Goal: Information Seeking & Learning: Find specific page/section

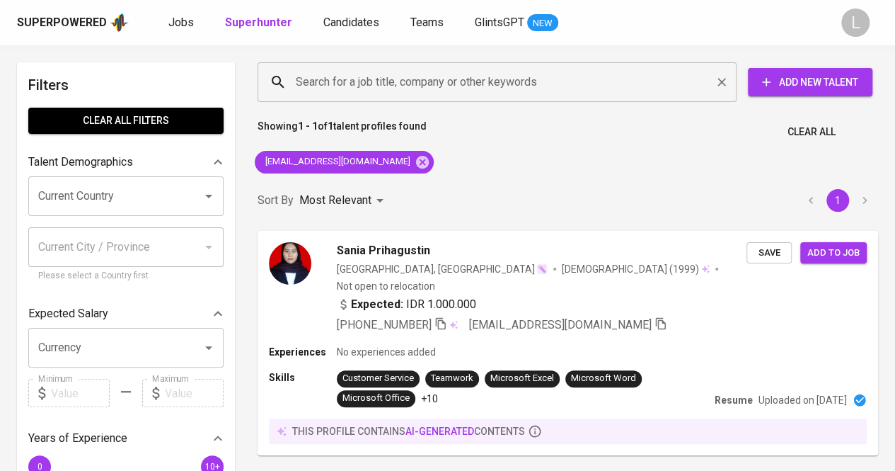
click at [408, 72] on input "Search for a job title, company or other keywords" at bounding box center [500, 82] width 417 height 27
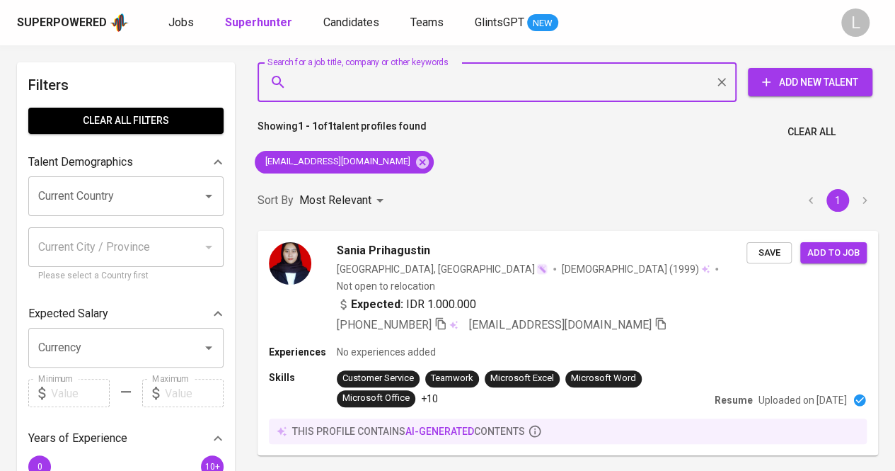
paste input "talentpoolmtc@gmail.com"
type input "talentpoolmtc@gmail.com"
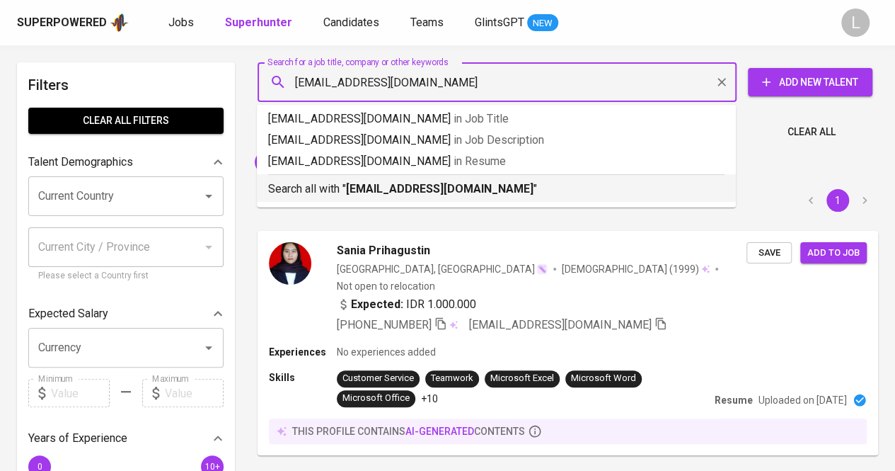
click at [432, 195] on b "talentpoolmtc@gmail.com" at bounding box center [440, 188] width 188 height 13
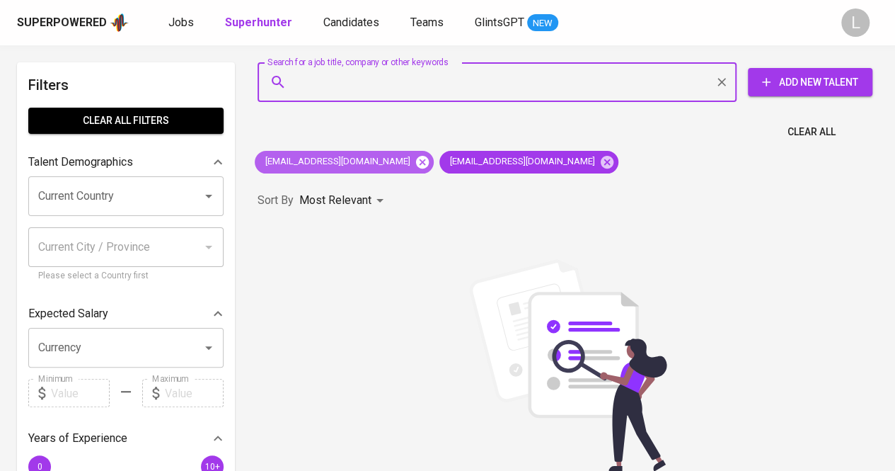
click at [416, 164] on icon at bounding box center [422, 161] width 13 height 13
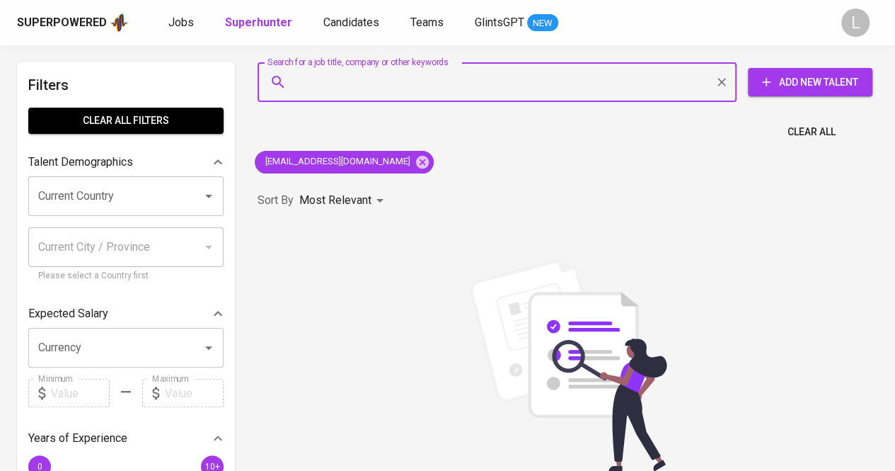
click at [405, 82] on input "Search for a job title, company or other keywords" at bounding box center [500, 82] width 417 height 27
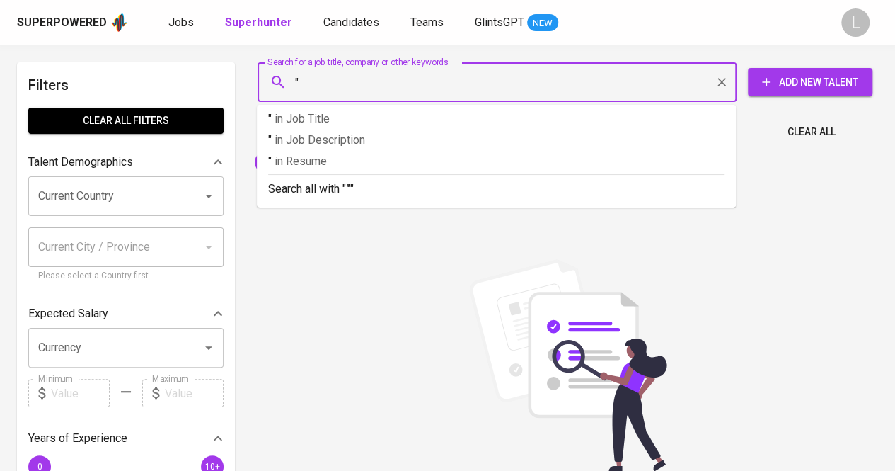
paste input "Naisya Kurnia"
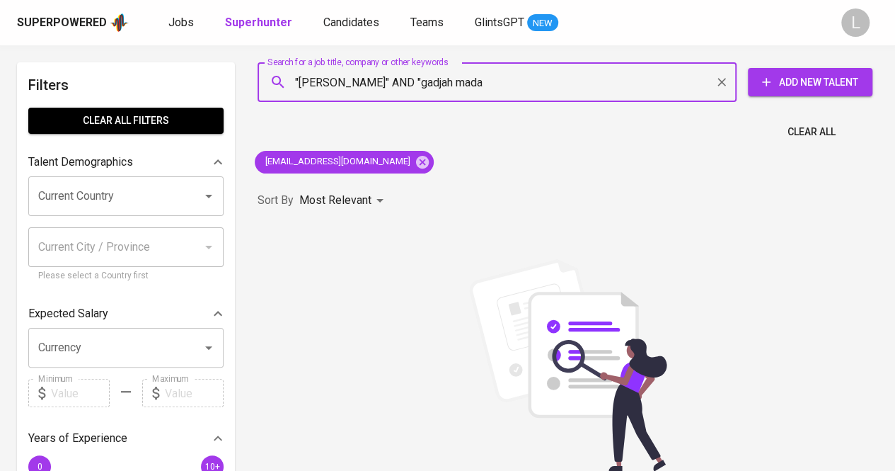
type input ""Naisya Kurnia" AND "gadjah mada""
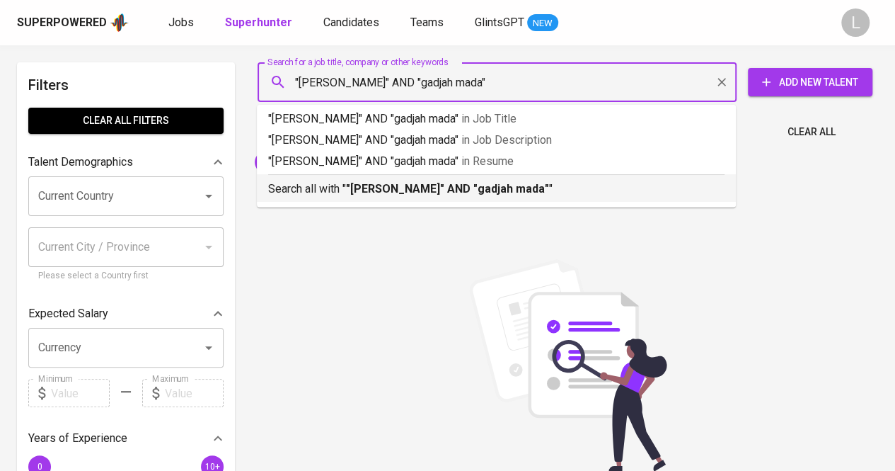
click at [484, 182] on b ""Naisya Kurnia" AND "gadjah mada"" at bounding box center [447, 188] width 203 height 13
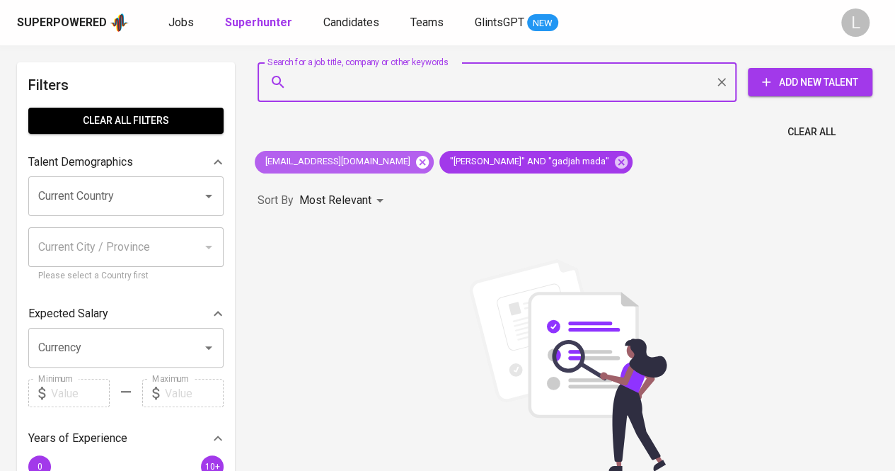
click at [416, 165] on icon at bounding box center [422, 161] width 13 height 13
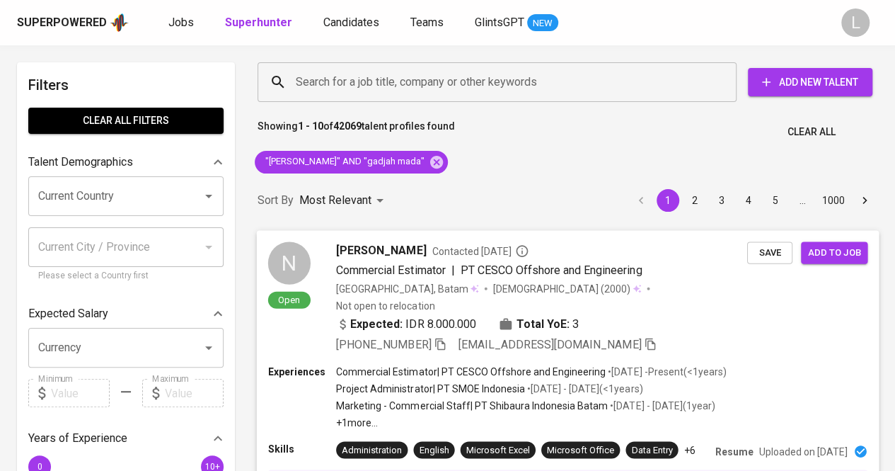
click at [385, 246] on span "Natasya Julia Prasvi" at bounding box center [381, 249] width 90 height 17
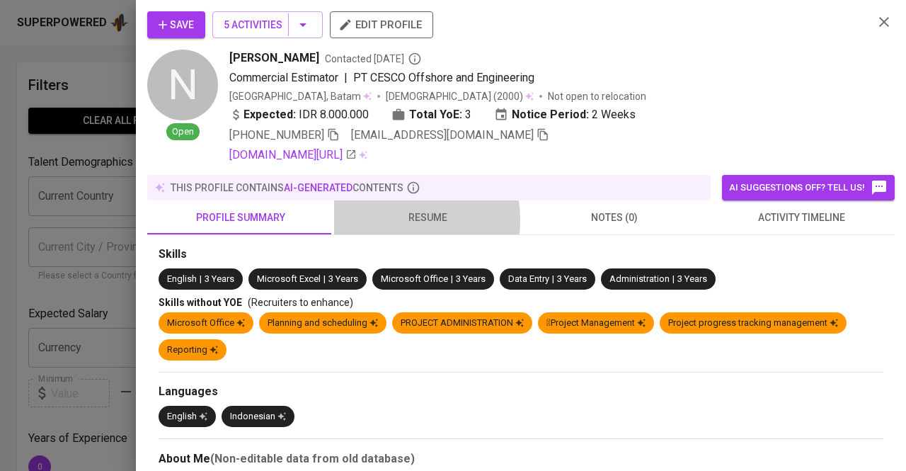
click at [390, 219] on span "resume" at bounding box center [427, 218] width 170 height 18
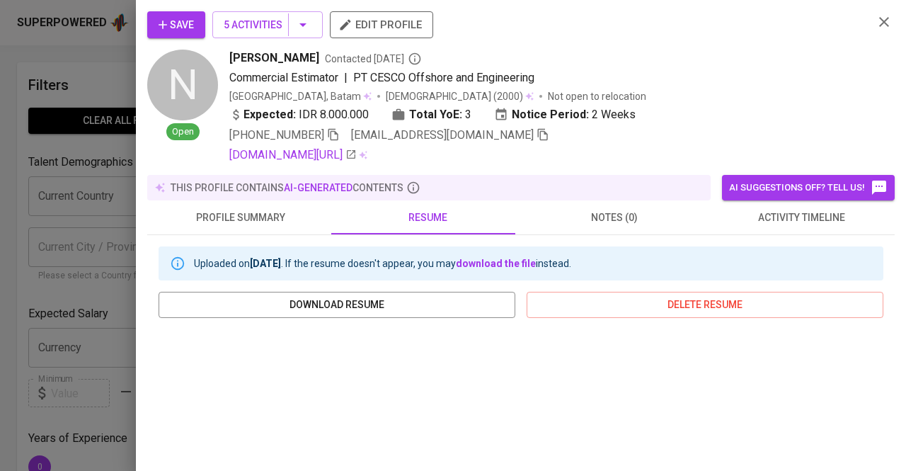
click at [96, 98] on div at bounding box center [453, 235] width 906 height 471
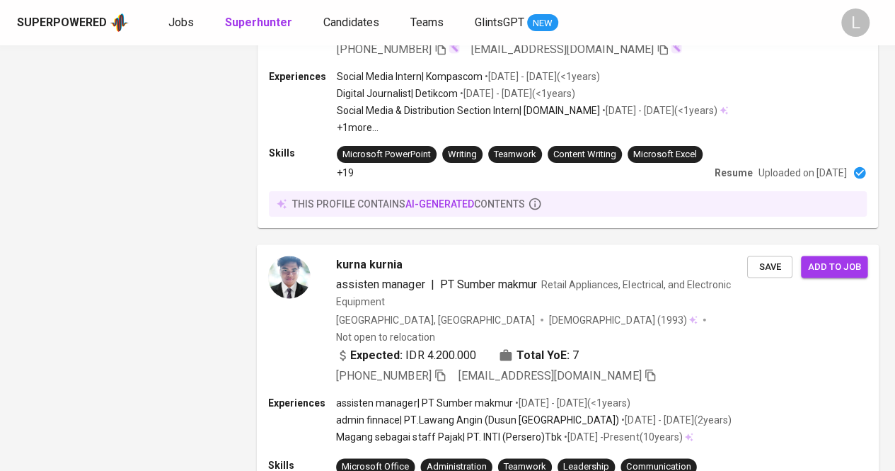
scroll to position [2563, 0]
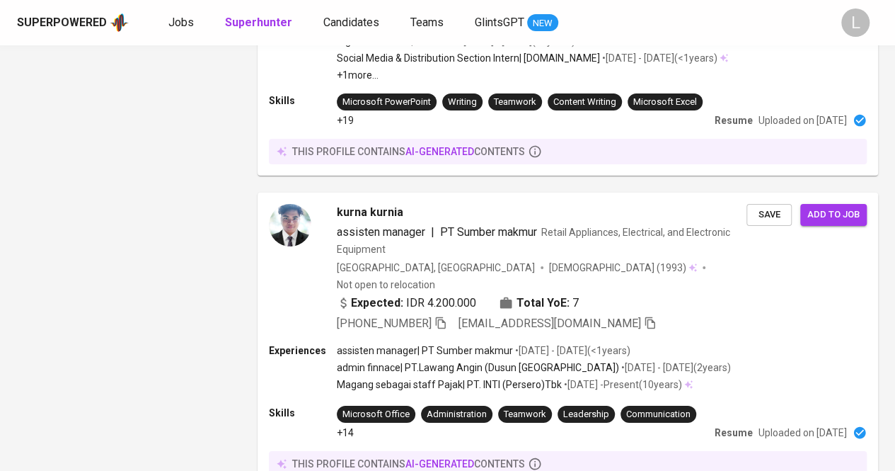
drag, startPoint x: 324, startPoint y: 407, endPoint x: 235, endPoint y: 191, distance: 233.5
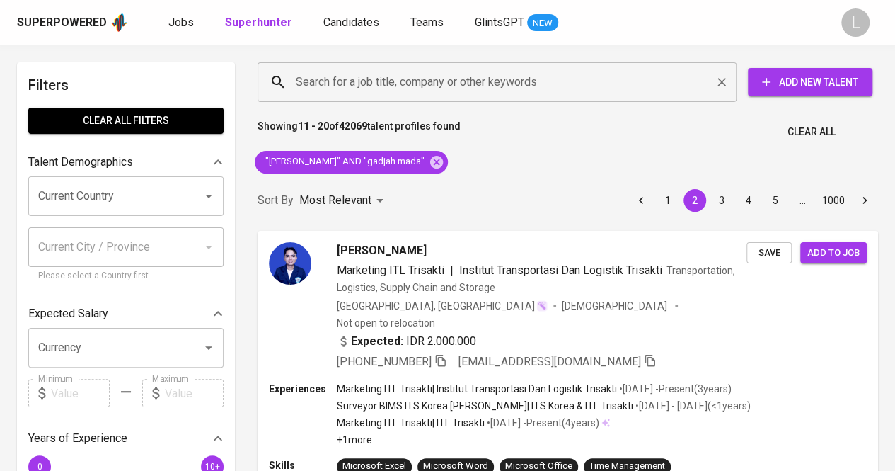
click at [477, 82] on input "Search for a job title, company or other keywords" at bounding box center [500, 82] width 417 height 27
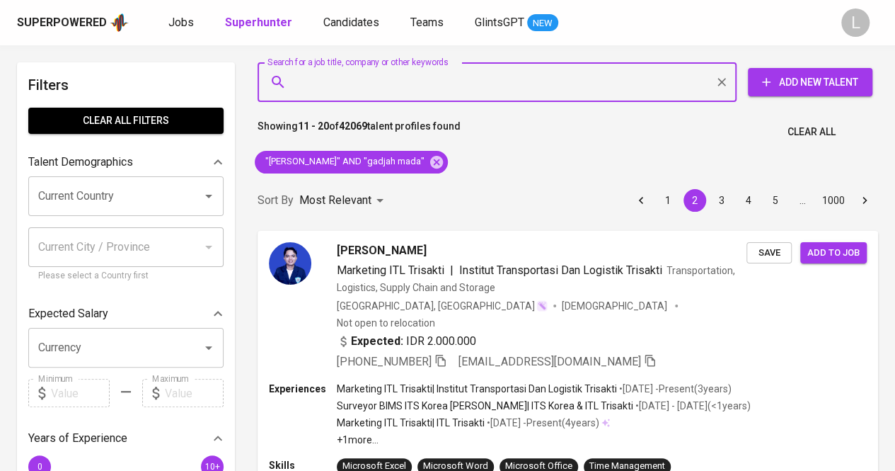
paste input "sarahdwita79@gmail.com"
type input "sarahdwita79@gmail.com"
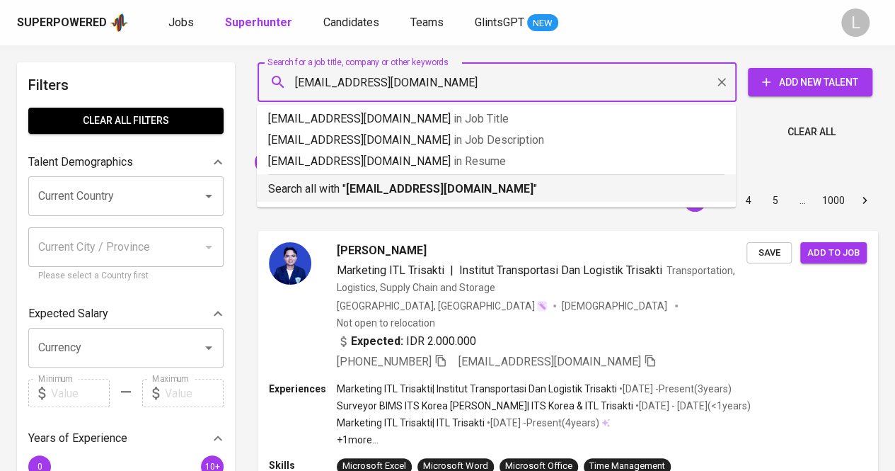
drag, startPoint x: 468, startPoint y: 191, endPoint x: 442, endPoint y: 176, distance: 30.1
click at [466, 190] on b "sarahdwita79@gmail.com" at bounding box center [440, 188] width 188 height 13
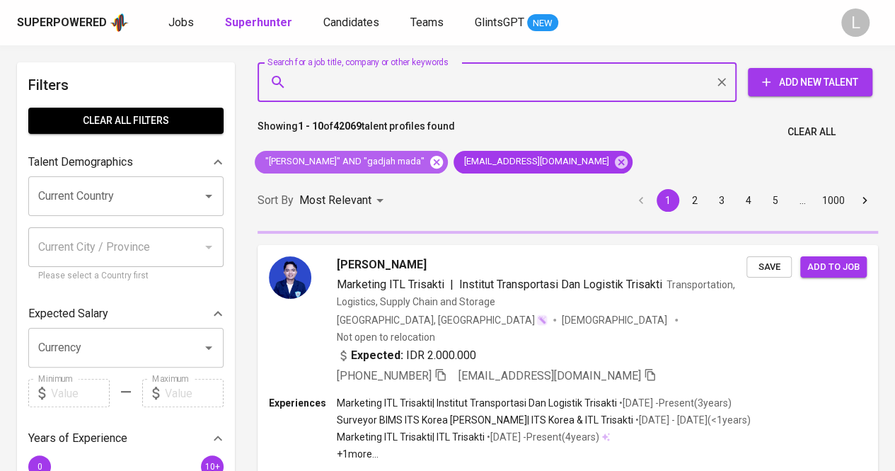
click at [429, 162] on icon at bounding box center [437, 162] width 16 height 16
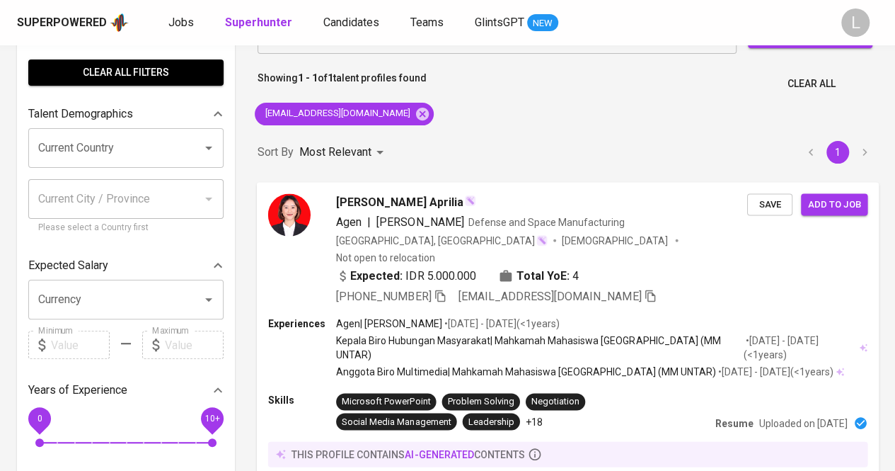
scroll to position [71, 0]
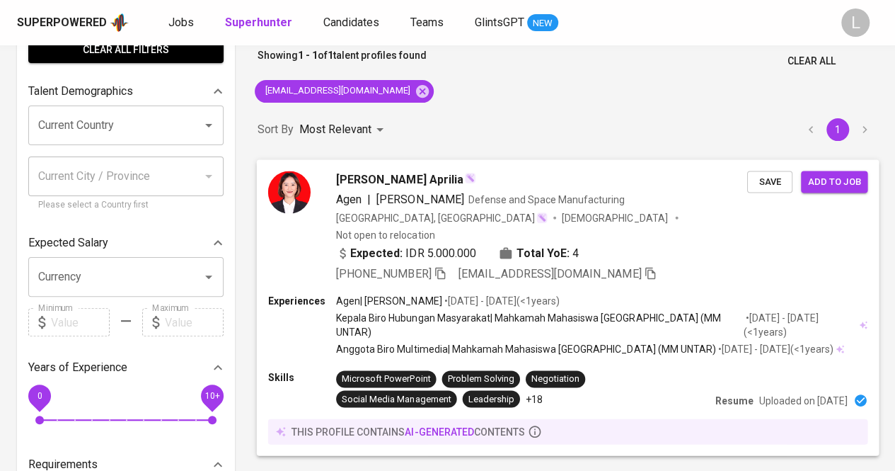
click at [439, 266] on icon "button" at bounding box center [440, 272] width 13 height 13
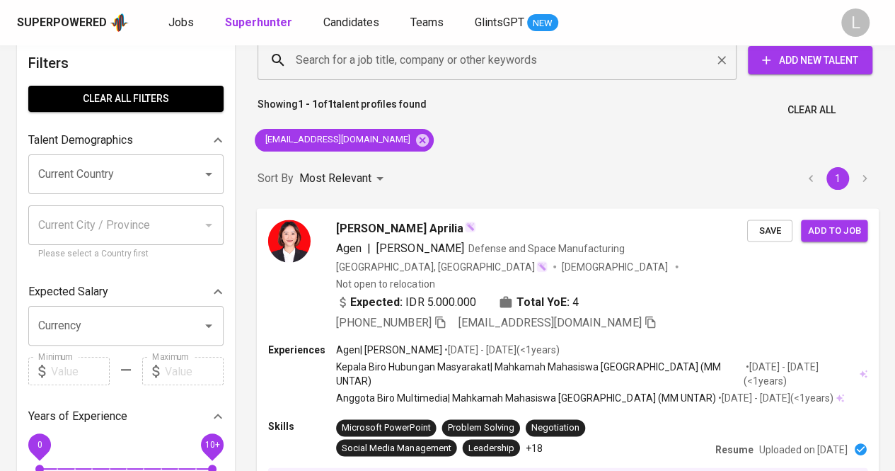
scroll to position [0, 0]
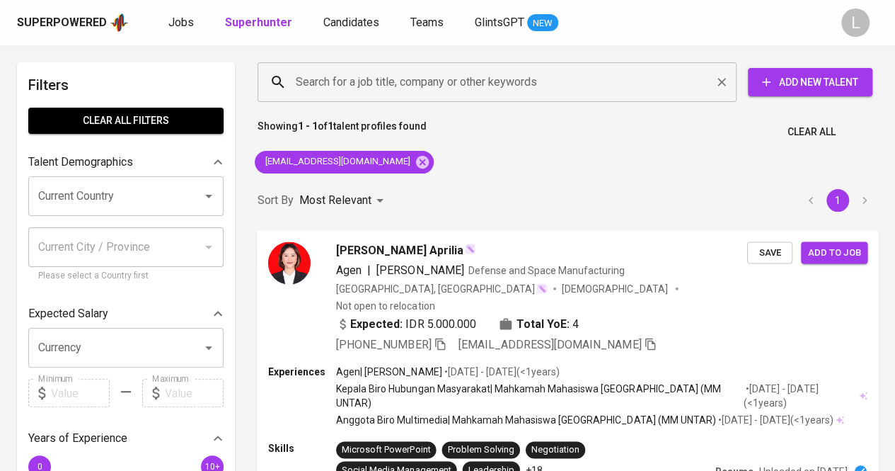
click at [413, 86] on input "Search for a job title, company or other keywords" at bounding box center [500, 82] width 417 height 27
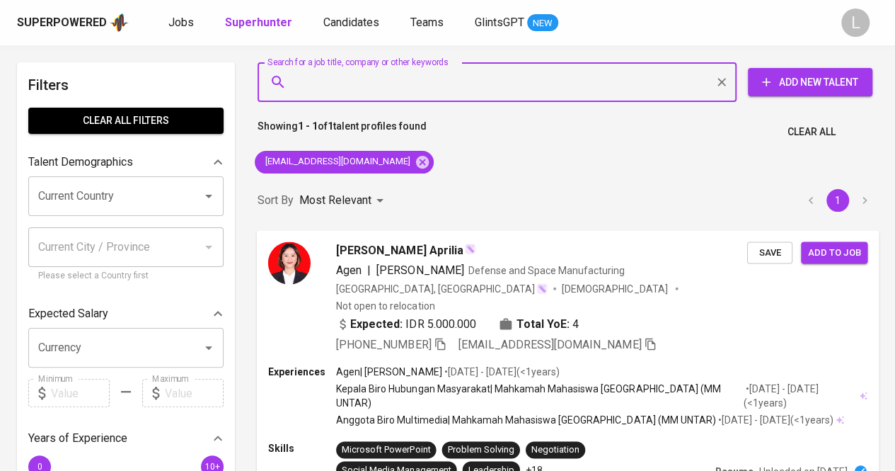
paste input "alfasaniw@gmail.com"
type input "alfasaniw@gmail.com"
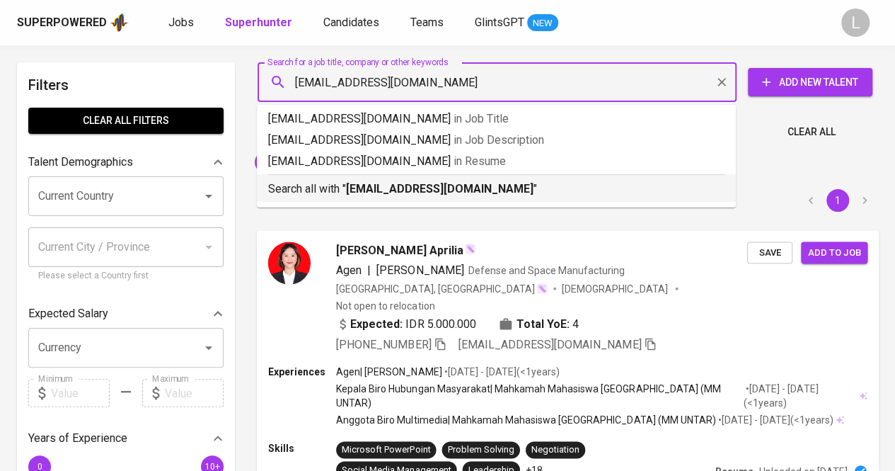
click at [396, 182] on p "Search all with " alfasaniw@gmail.com "" at bounding box center [496, 188] width 456 height 17
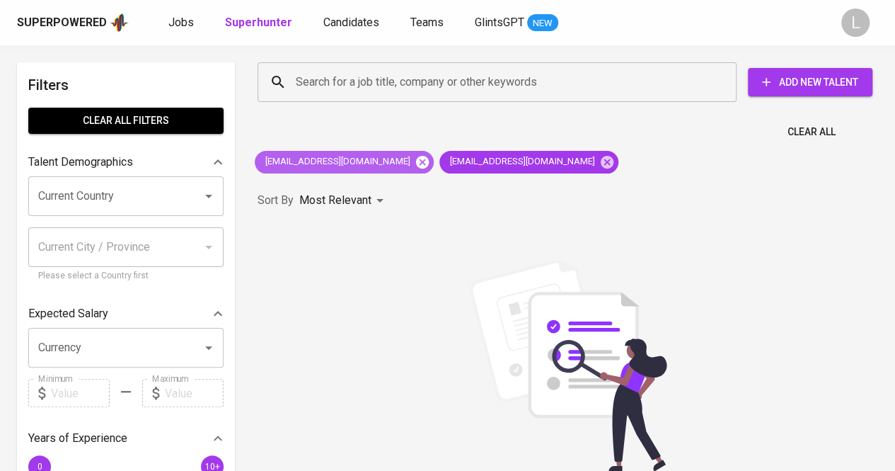
click at [416, 158] on icon at bounding box center [422, 161] width 13 height 13
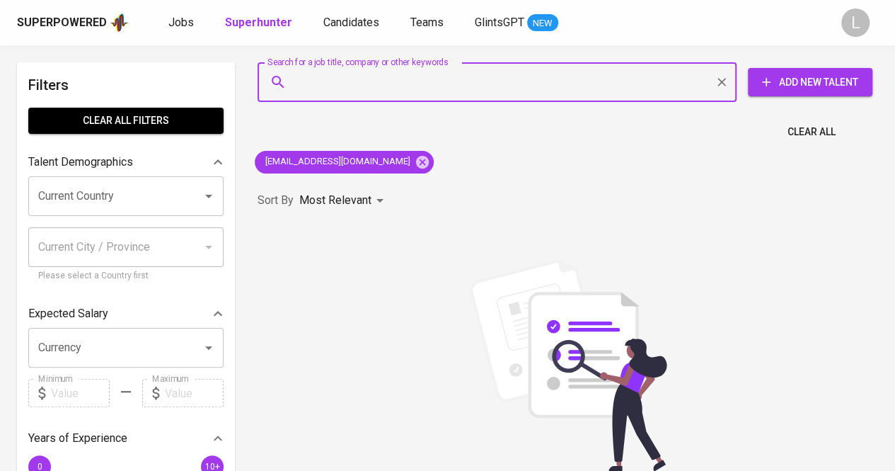
click at [425, 70] on input "Search for a job title, company or other keywords" at bounding box center [500, 82] width 417 height 27
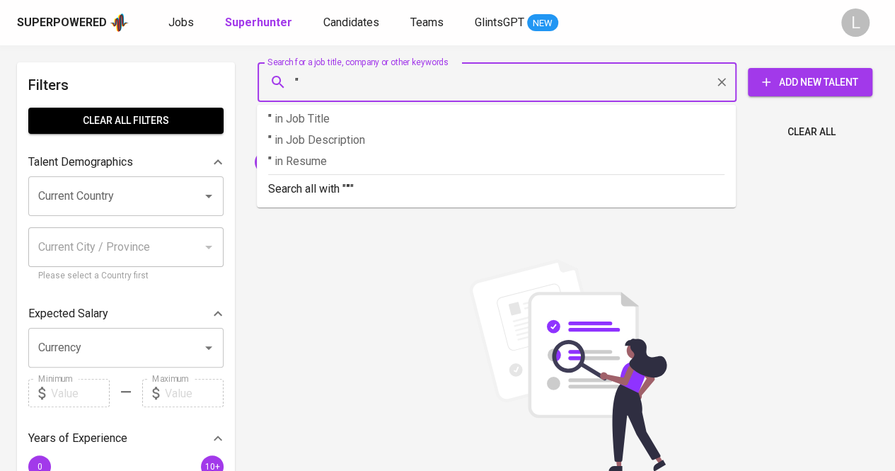
paste input "alfasaniw@gmail.com"
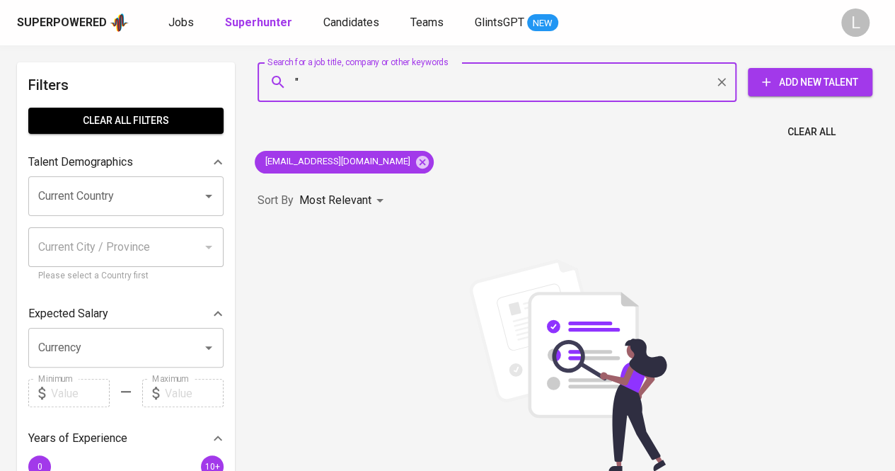
paste input "Alfasani Walidain"
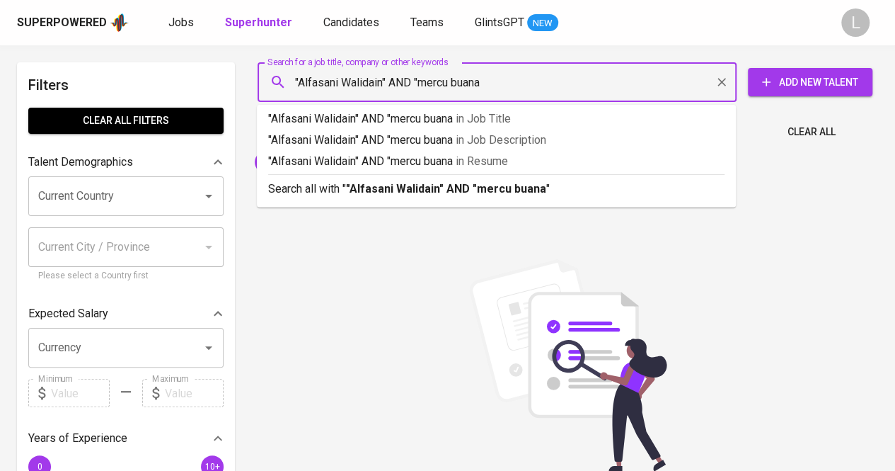
type input ""Alfasani Walidain" AND "mercu buana""
click at [423, 186] on b ""Alfasani Walidain" AND "mercu buana"" at bounding box center [448, 188] width 204 height 13
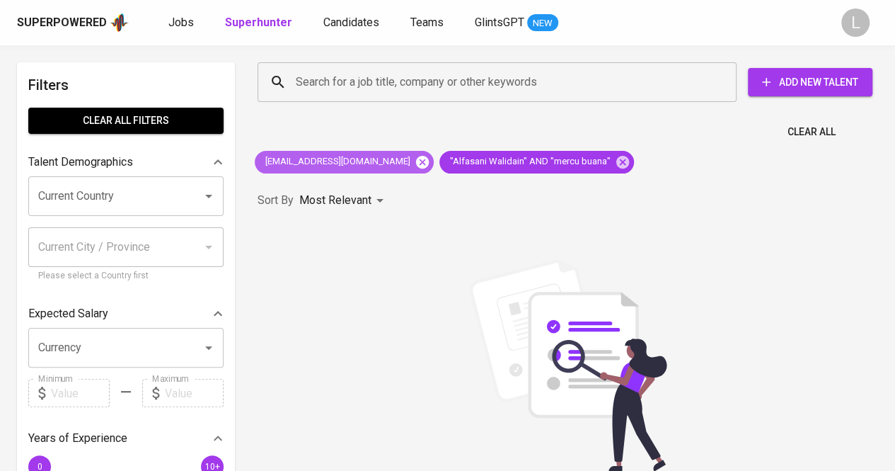
click at [416, 157] on icon at bounding box center [422, 161] width 13 height 13
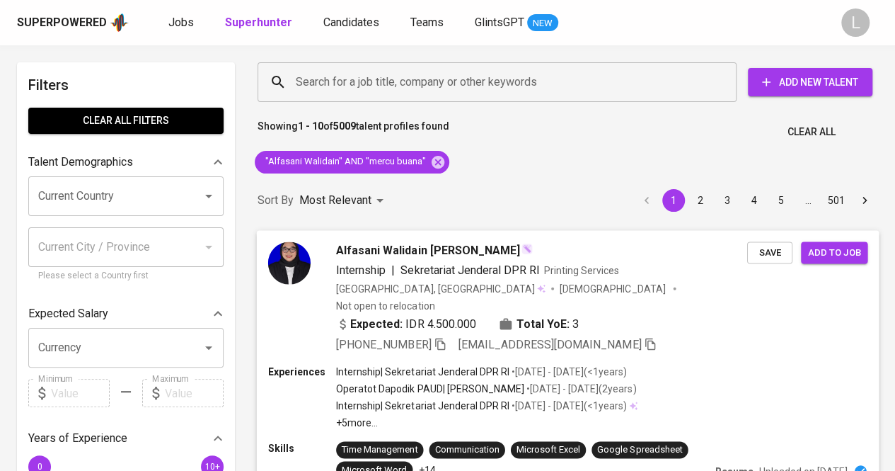
click at [375, 246] on span "Alfasani Walidain S.Psi" at bounding box center [428, 249] width 184 height 17
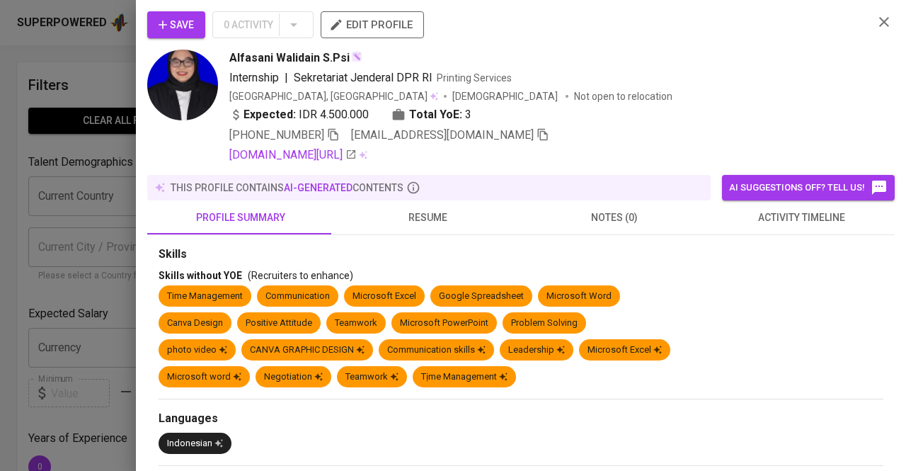
scroll to position [71, 0]
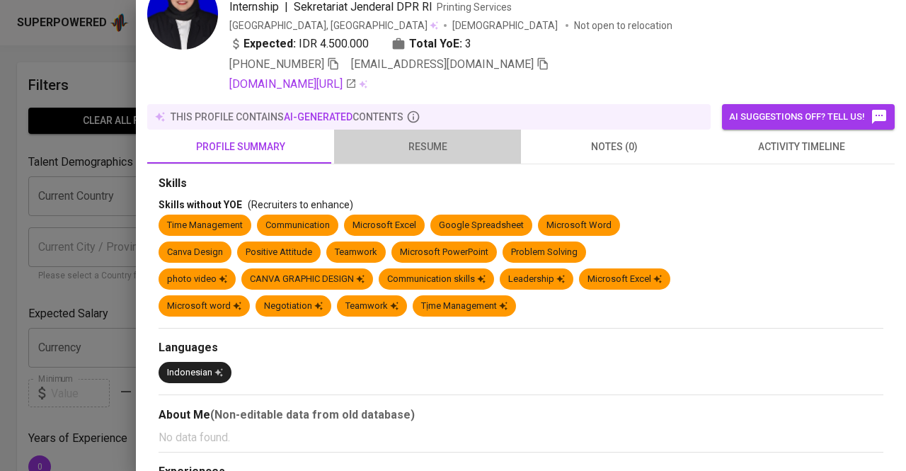
click at [432, 142] on span "resume" at bounding box center [427, 147] width 170 height 18
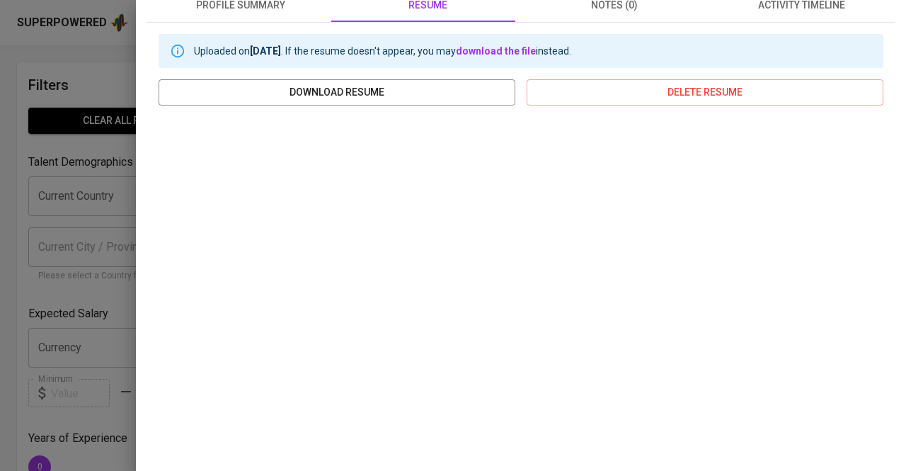
scroll to position [0, 0]
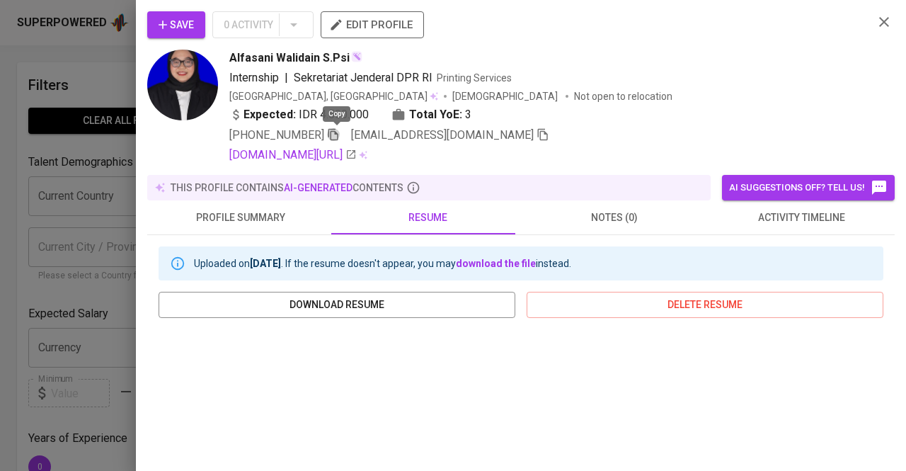
click at [338, 137] on icon "button" at bounding box center [333, 134] width 13 height 13
drag, startPoint x: 0, startPoint y: 148, endPoint x: 412, endPoint y: 124, distance: 412.5
click at [0, 147] on div at bounding box center [453, 235] width 906 height 471
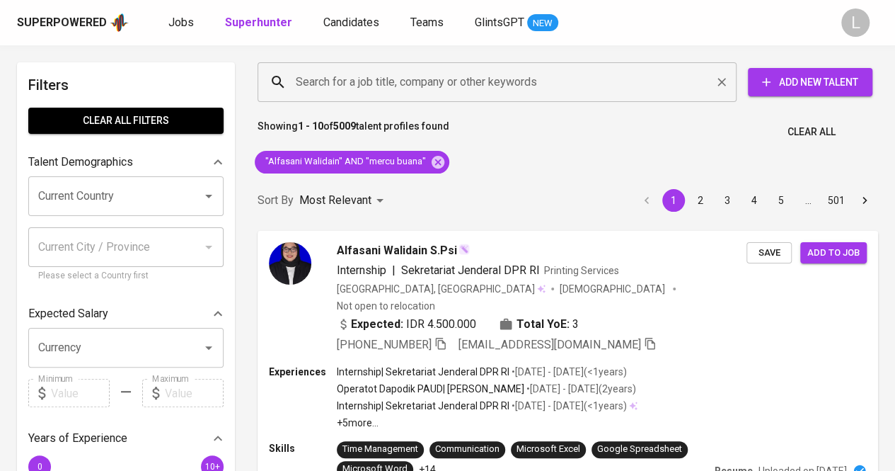
click at [415, 88] on input "Search for a job title, company or other keywords" at bounding box center [500, 82] width 417 height 27
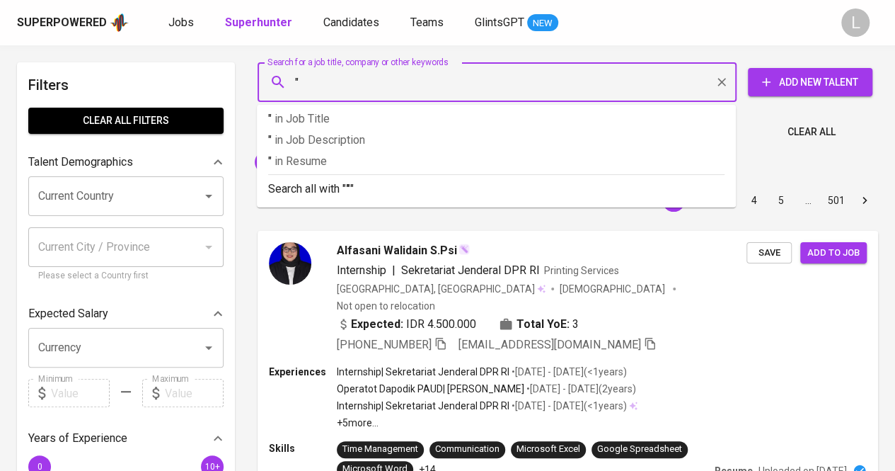
paste input "Dwi Aprilia"
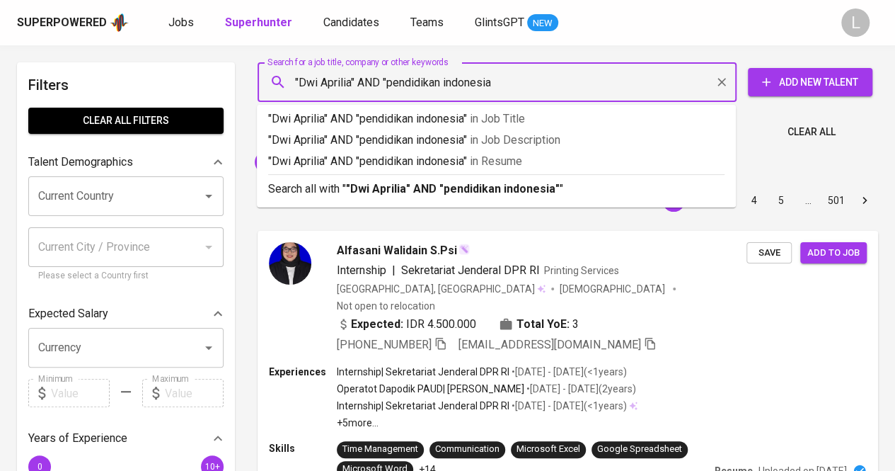
type input ""Dwi Aprilia" AND "pendidikan indonesia""
click at [393, 180] on p "Search all with " "Dwi Aprilia" AND "pendidikan indonesia" "" at bounding box center [496, 188] width 456 height 17
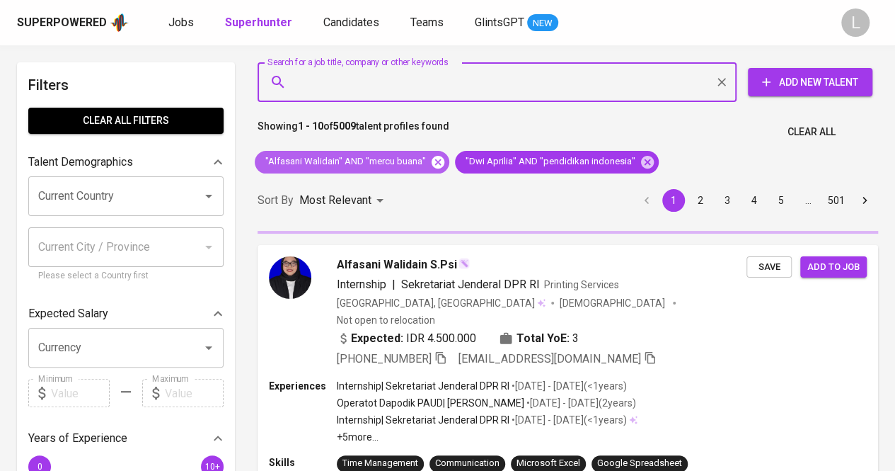
click at [433, 159] on icon at bounding box center [438, 162] width 16 height 16
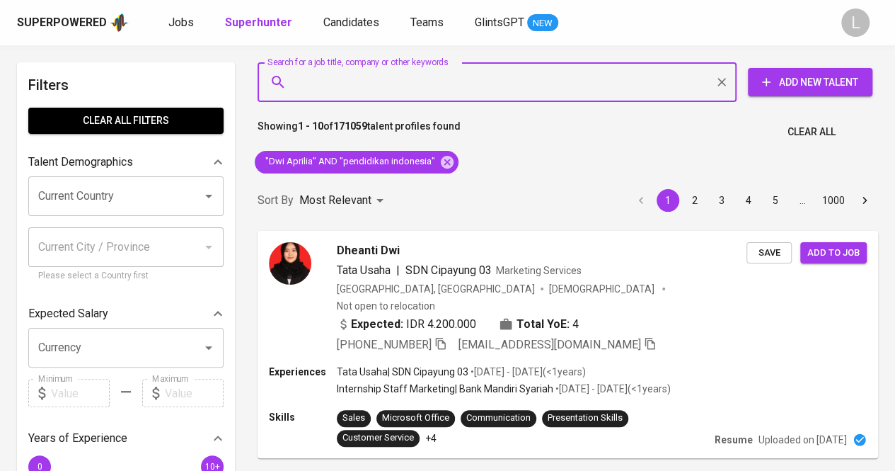
click at [486, 86] on input "Search for a job title, company or other keywords" at bounding box center [500, 82] width 417 height 27
paste input "Aprilia"
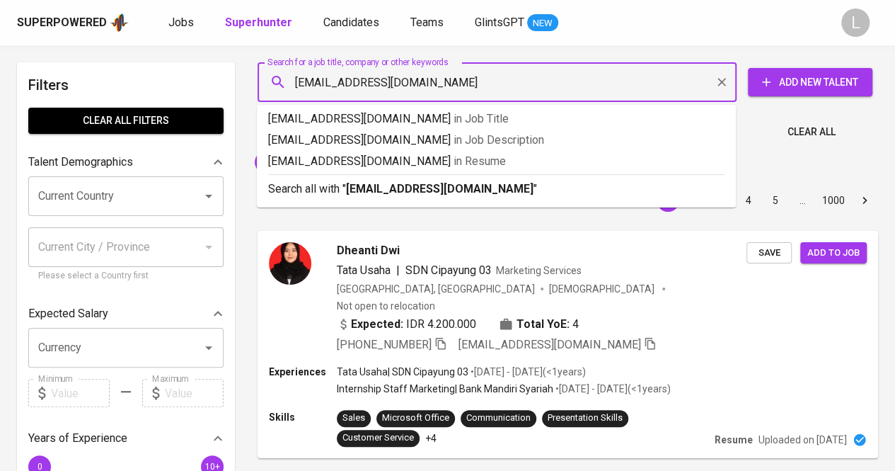
type input "[EMAIL_ADDRESS][DOMAIN_NAME]"
click at [421, 193] on b "[EMAIL_ADDRESS][DOMAIN_NAME]" at bounding box center [440, 188] width 188 height 13
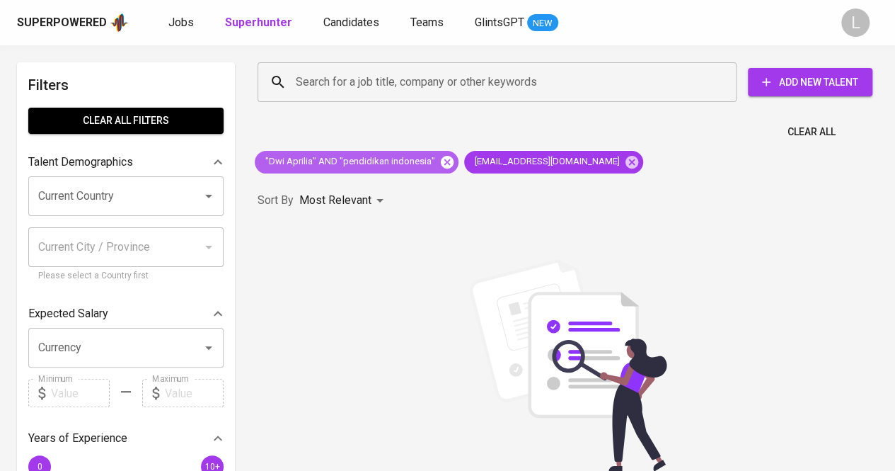
click at [441, 158] on icon at bounding box center [447, 161] width 13 height 13
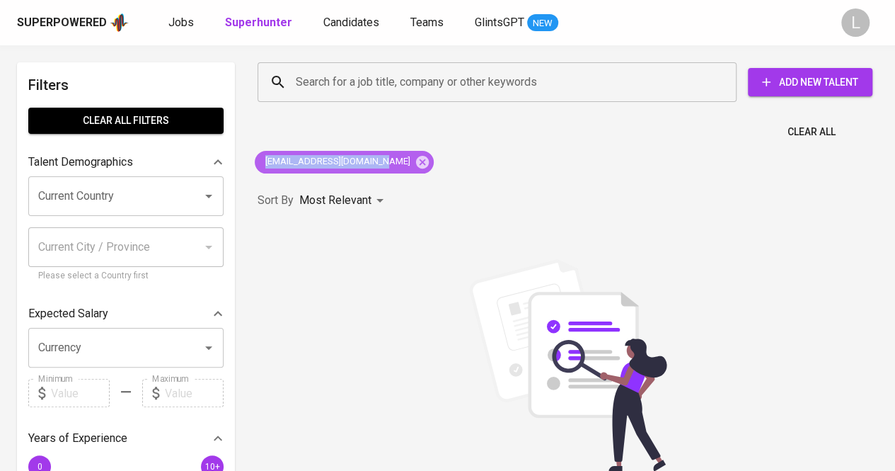
drag, startPoint x: 266, startPoint y: 158, endPoint x: 376, endPoint y: 149, distance: 110.0
click at [377, 151] on div "[EMAIL_ADDRESS][DOMAIN_NAME]" at bounding box center [344, 162] width 179 height 23
copy span
click at [359, 91] on input "Search for a job title, company or other keywords" at bounding box center [500, 82] width 417 height 27
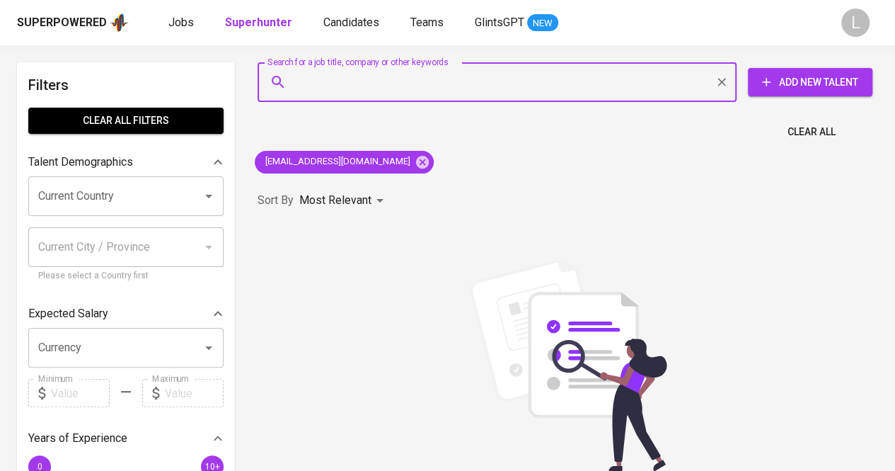
paste input "text"
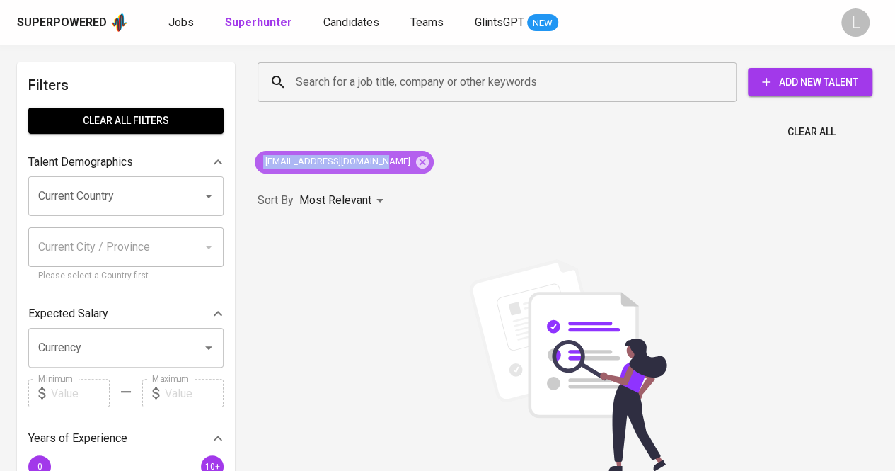
drag, startPoint x: 260, startPoint y: 162, endPoint x: 380, endPoint y: 154, distance: 119.9
click at [380, 154] on div "[EMAIL_ADDRESS][DOMAIN_NAME]" at bounding box center [344, 162] width 179 height 23
copy span "[EMAIL_ADDRESS][DOMAIN_NAME]"
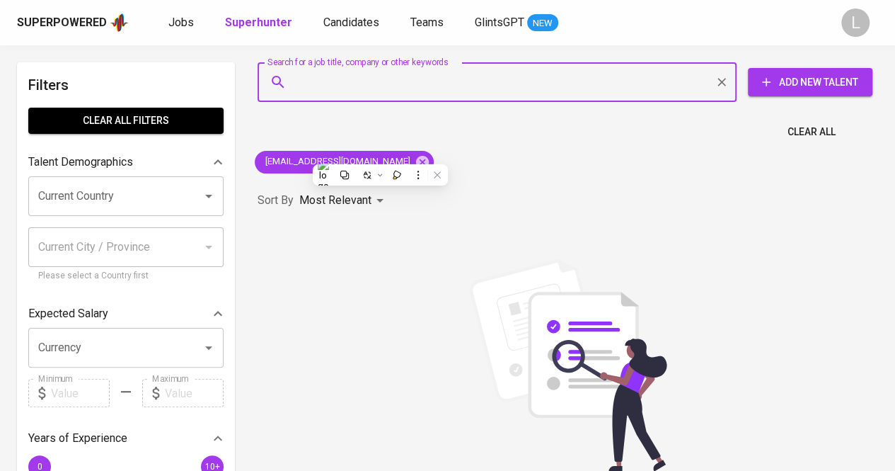
click at [357, 85] on input "Search for a job title, company or other keywords" at bounding box center [500, 82] width 417 height 27
paste input "[EMAIL_ADDRESS][DOMAIN_NAME]"
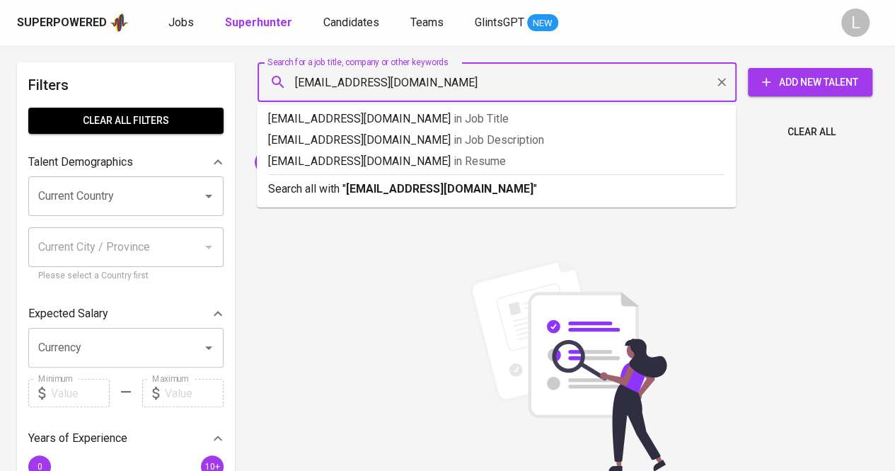
click at [304, 86] on input "[EMAIL_ADDRESS][DOMAIN_NAME]" at bounding box center [500, 82] width 417 height 27
type input "[EMAIL_ADDRESS][DOMAIN_NAME]"
click at [474, 195] on b "[EMAIL_ADDRESS][DOMAIN_NAME]" at bounding box center [440, 188] width 188 height 13
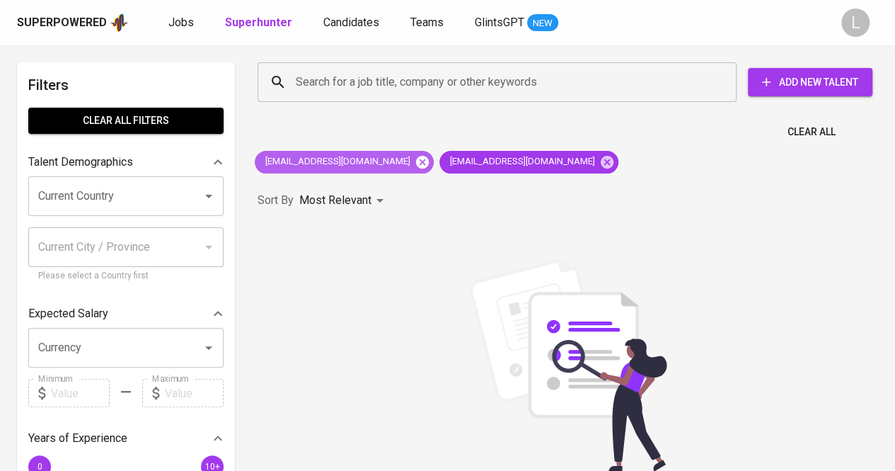
click at [416, 165] on icon at bounding box center [422, 161] width 13 height 13
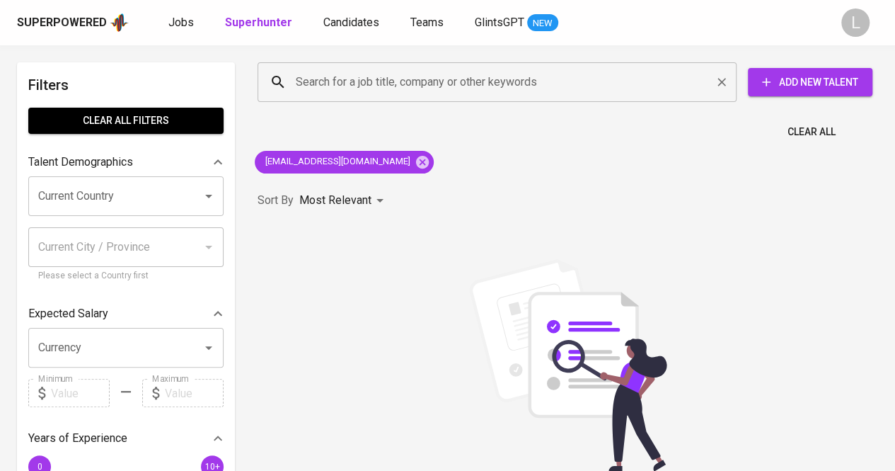
click at [467, 93] on input "Search for a job title, company or other keywords" at bounding box center [500, 82] width 417 height 27
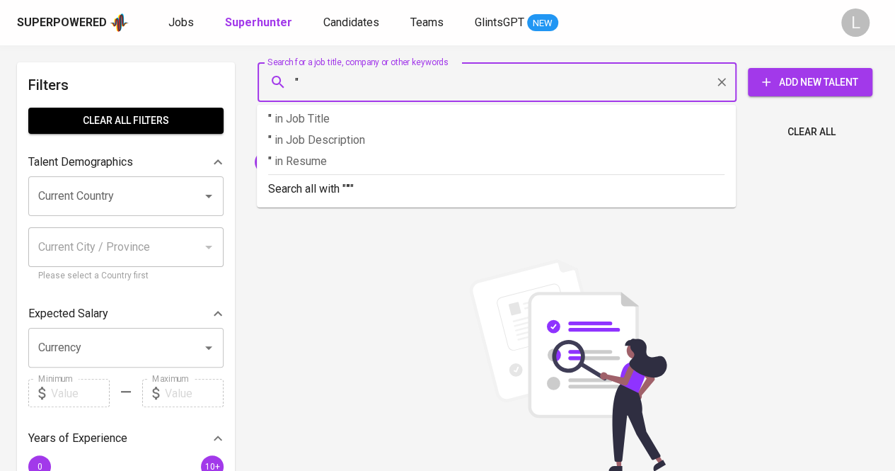
paste input "[GEOGRAPHIC_DATA]"
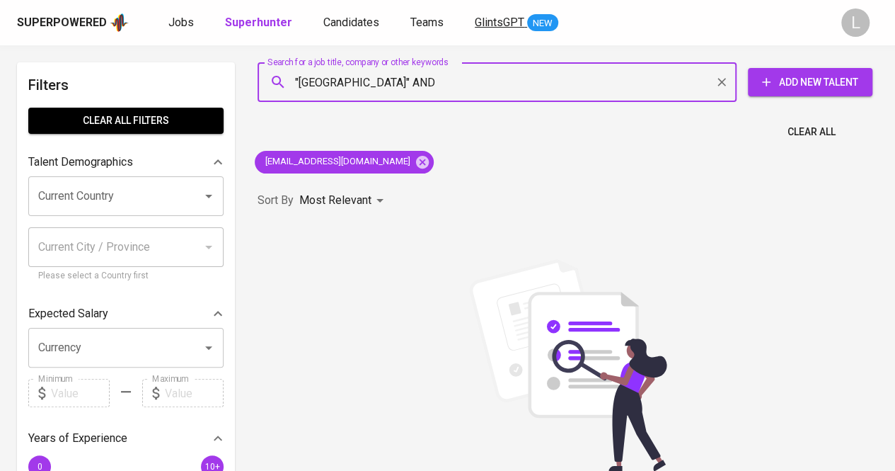
paste input "Dwi Aprilia"
type input ""[GEOGRAPHIC_DATA]" AND "Dwi Aprilia""
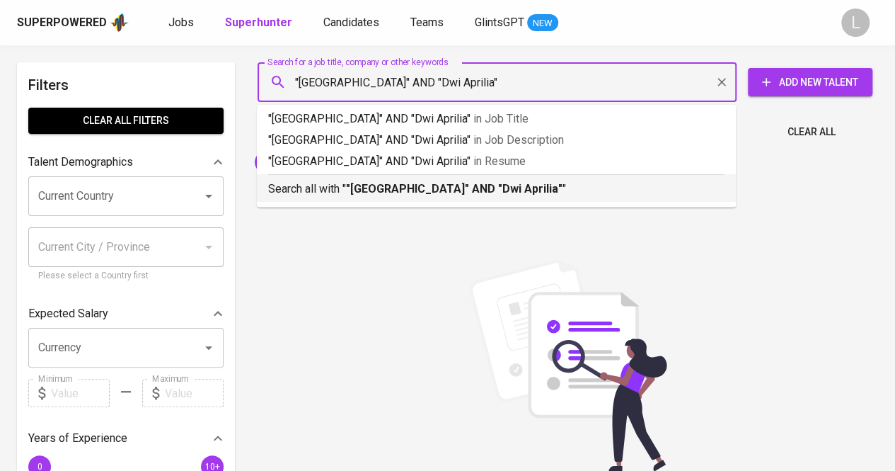
click at [498, 182] on b ""[GEOGRAPHIC_DATA]" AND "Dwi Aprilia"" at bounding box center [454, 188] width 217 height 13
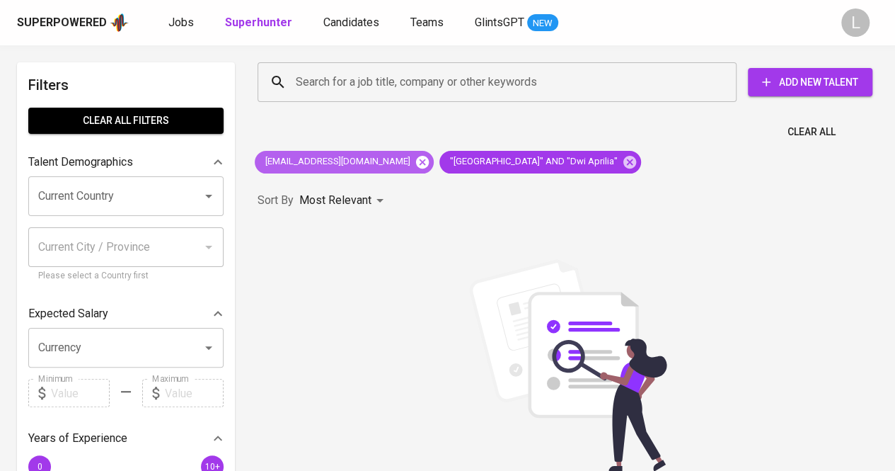
click at [415, 163] on icon at bounding box center [423, 162] width 16 height 16
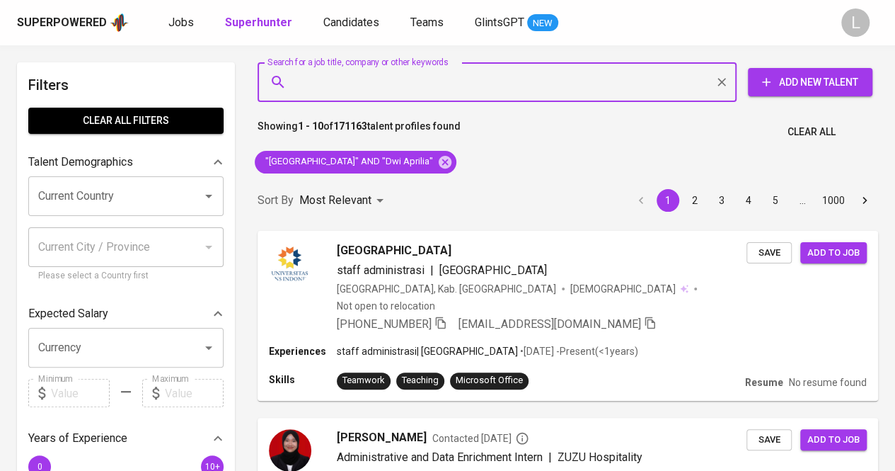
click at [495, 81] on input "Search for a job title, company or other keywords" at bounding box center [500, 82] width 417 height 27
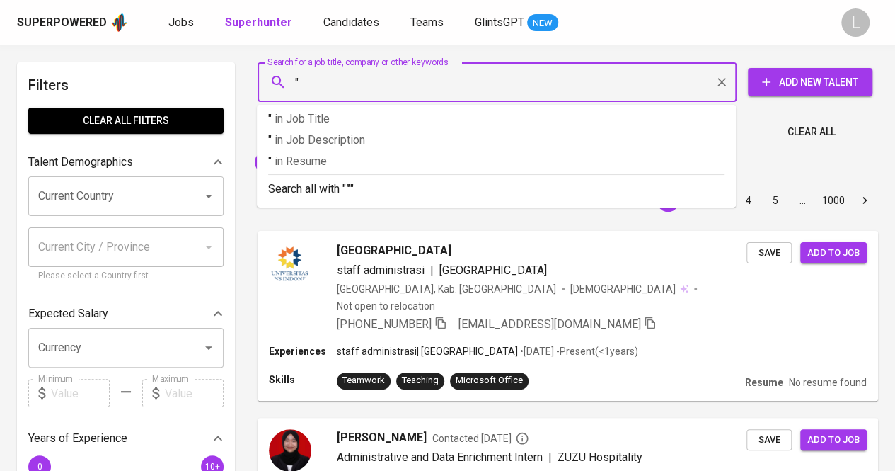
paste input "[PERSON_NAME]"
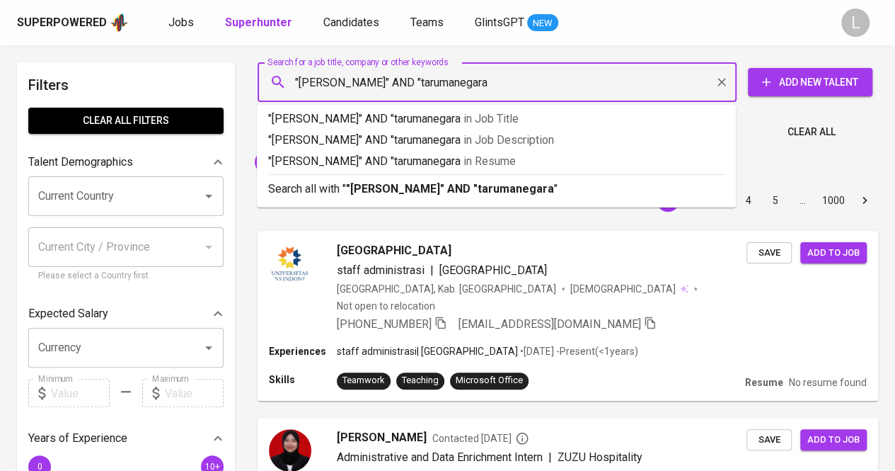
type input ""[PERSON_NAME]" AND "tarumanegara""
drag, startPoint x: 429, startPoint y: 188, endPoint x: 377, endPoint y: 145, distance: 66.9
click at [423, 189] on b ""[PERSON_NAME]" AND "tarumanegara"" at bounding box center [452, 188] width 212 height 13
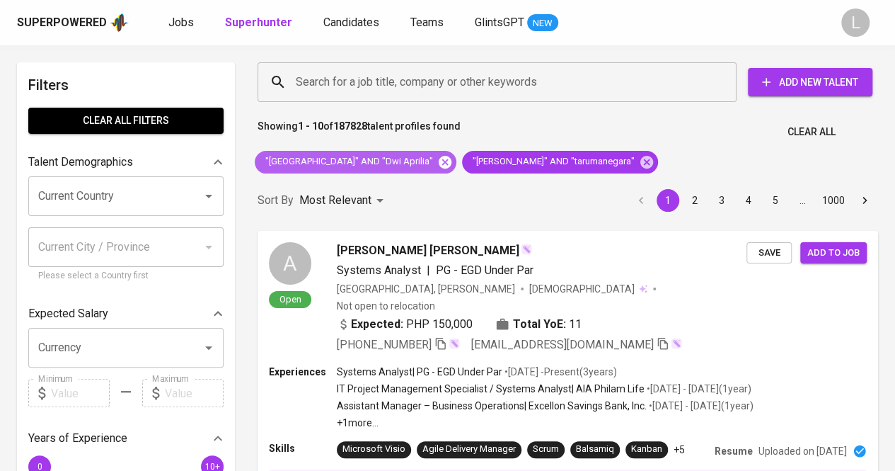
click at [451, 162] on icon at bounding box center [445, 161] width 13 height 13
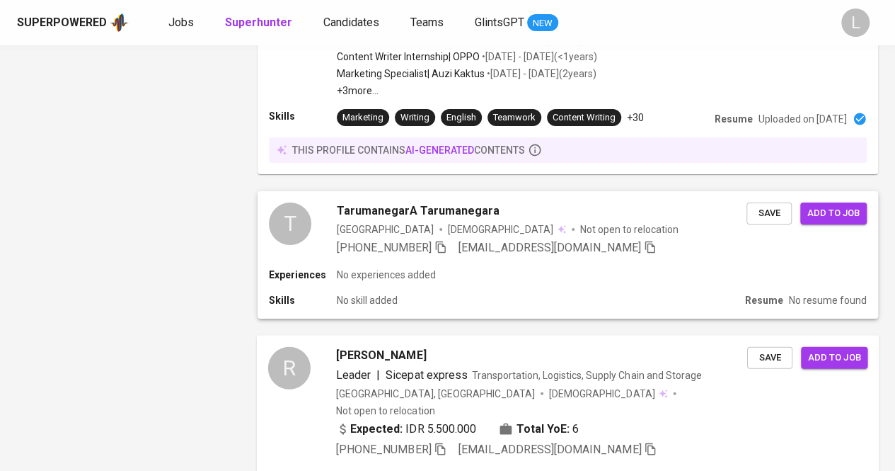
scroll to position [2365, 0]
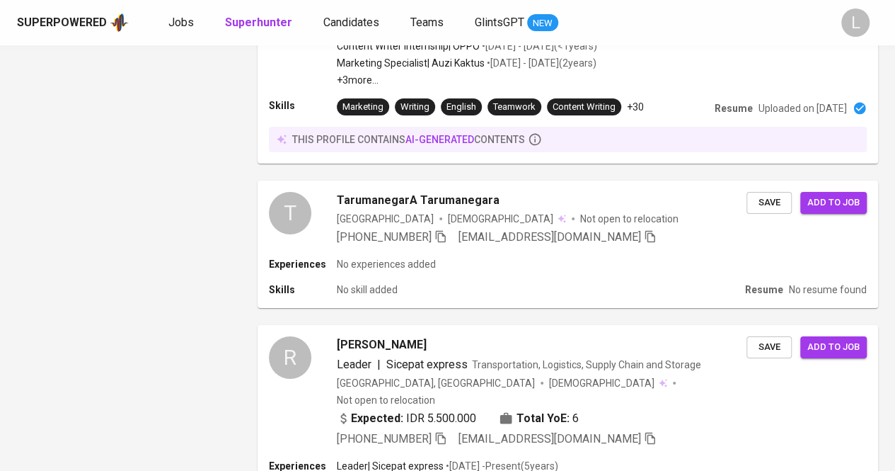
drag, startPoint x: 323, startPoint y: 404, endPoint x: 246, endPoint y: 171, distance: 245.7
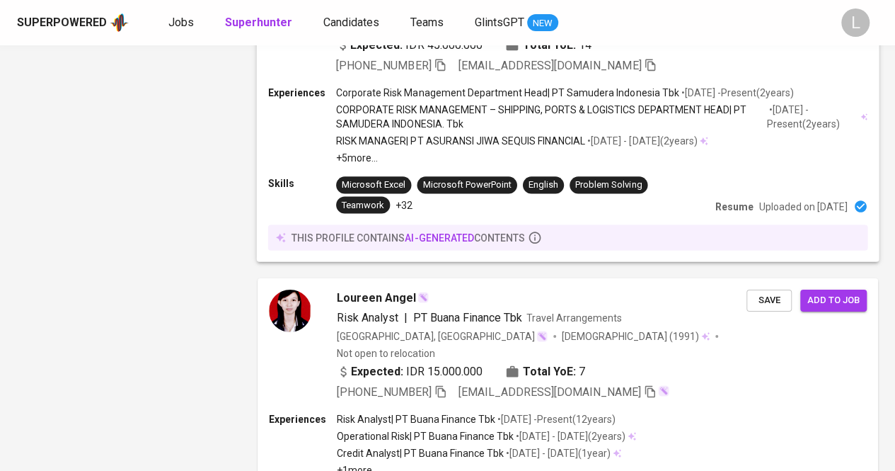
scroll to position [2665, 0]
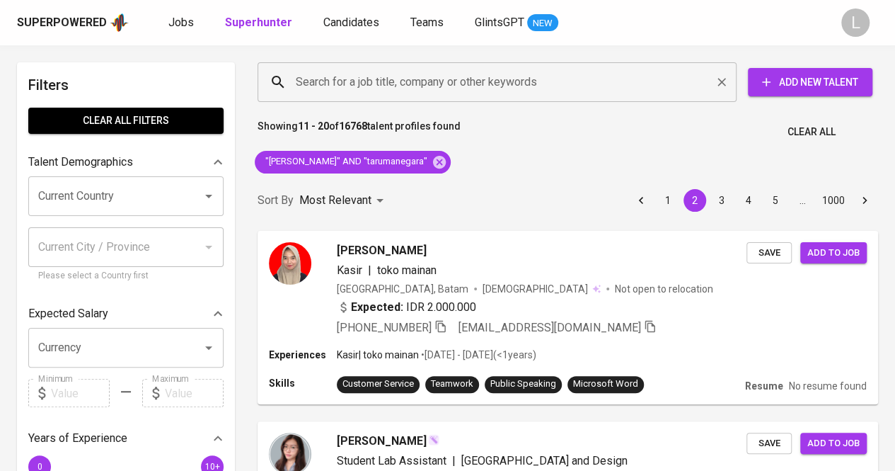
drag, startPoint x: 402, startPoint y: 86, endPoint x: 410, endPoint y: 84, distance: 8.6
click at [403, 84] on input "Search for a job title, company or other keywords" at bounding box center [500, 82] width 417 height 27
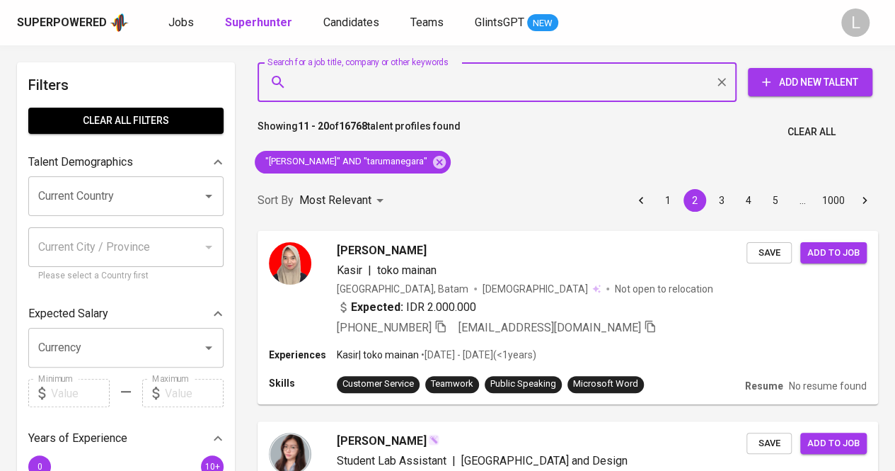
paste input "msanirosyadh@gmail.com"
type input "msanirosyadh@gmail.com"
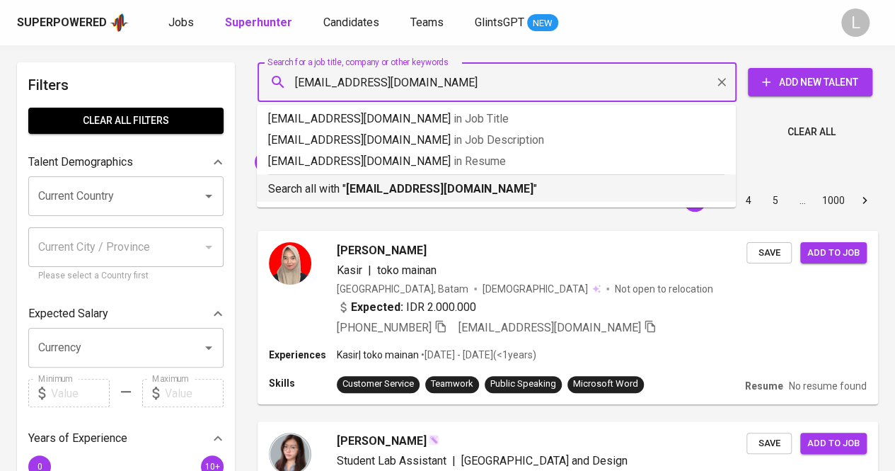
click at [454, 189] on b "msanirosyadh@gmail.com" at bounding box center [440, 188] width 188 height 13
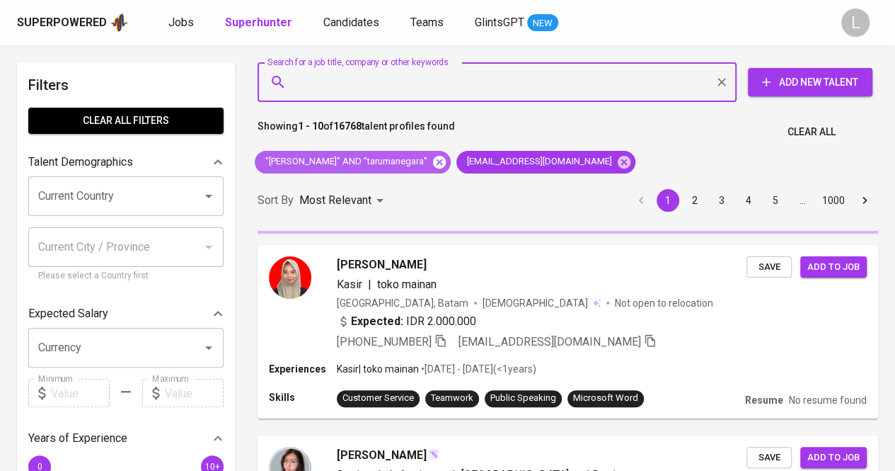
click at [446, 155] on icon at bounding box center [440, 162] width 16 height 16
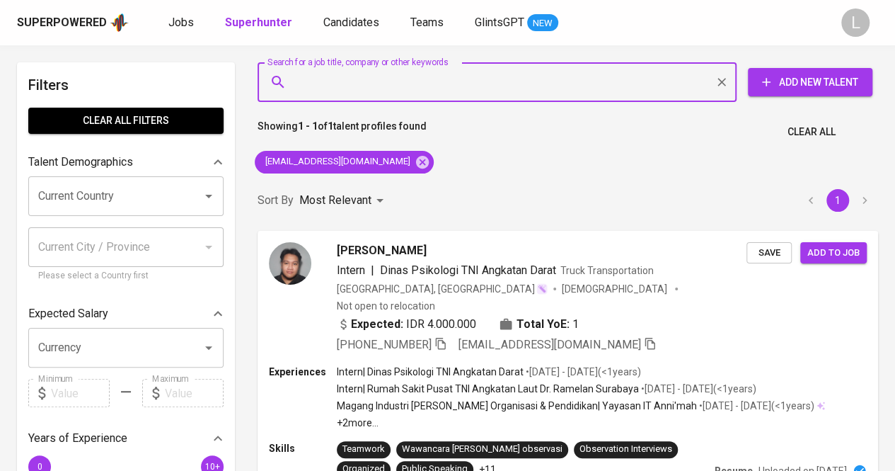
click at [458, 84] on input "Search for a job title, company or other keywords" at bounding box center [500, 82] width 417 height 27
paste input "fitangriyani@gmail.com"
type input "fitangriyani@gmail.com"
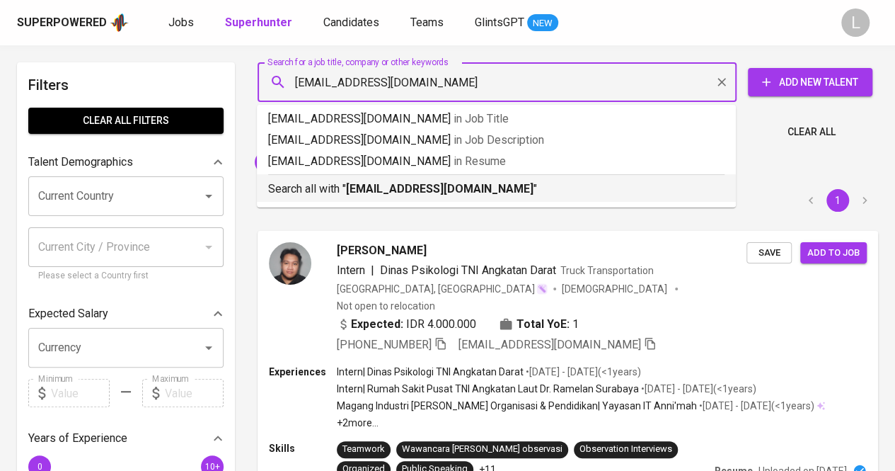
click at [442, 185] on b "fitangriyani@gmail.com" at bounding box center [440, 188] width 188 height 13
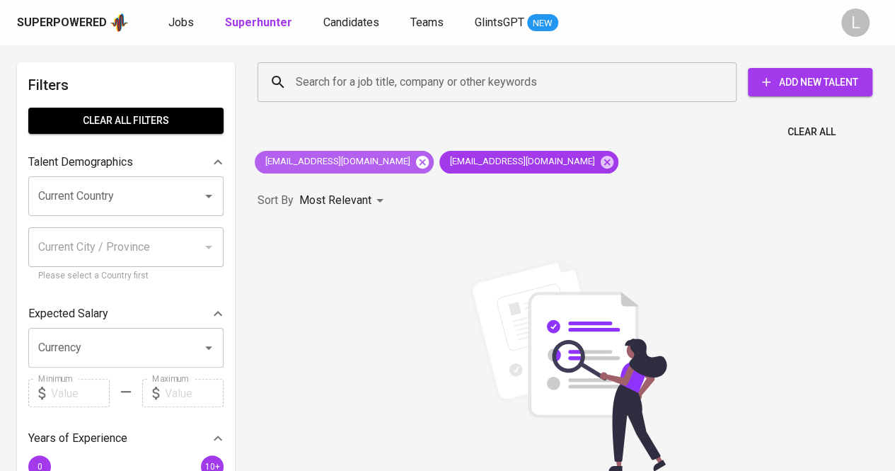
click at [416, 158] on icon at bounding box center [422, 161] width 13 height 13
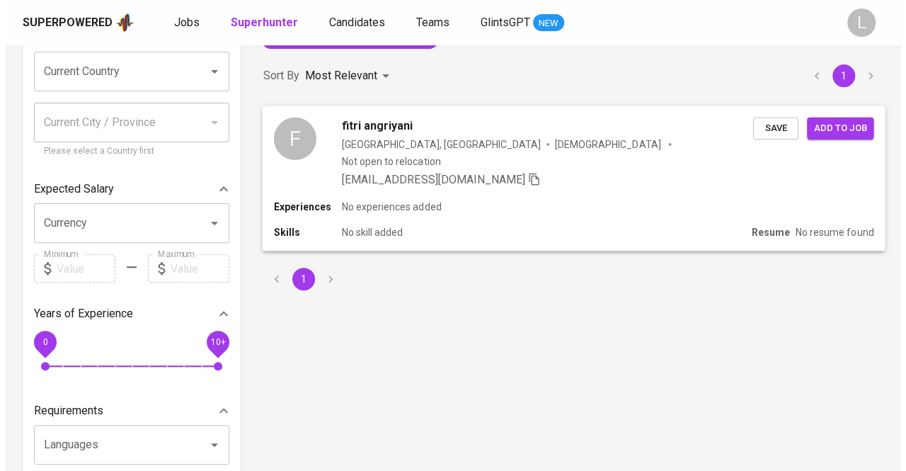
scroll to position [142, 0]
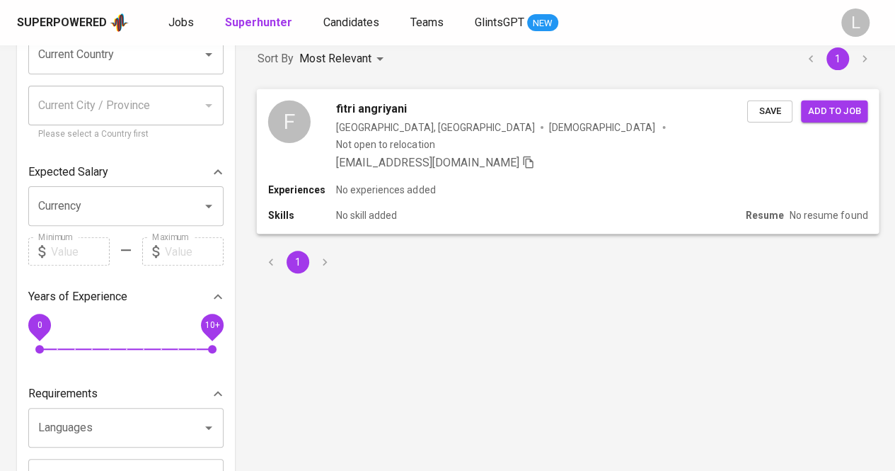
click at [360, 110] on span "fitri angriyani" at bounding box center [371, 108] width 71 height 17
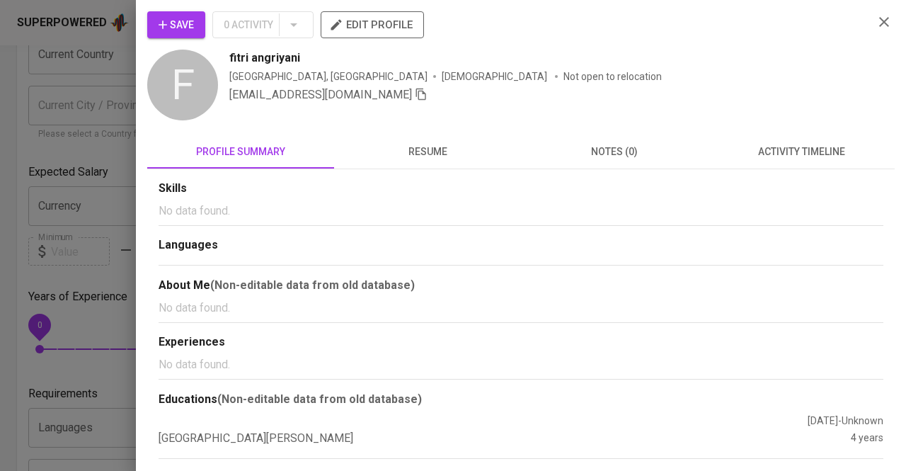
click at [463, 149] on span "resume" at bounding box center [427, 152] width 170 height 18
